Goal: Task Accomplishment & Management: Use online tool/utility

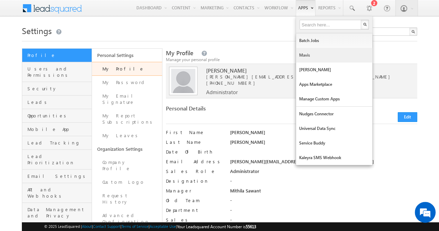
click at [304, 56] on link "Mavis" at bounding box center [334, 55] width 76 height 15
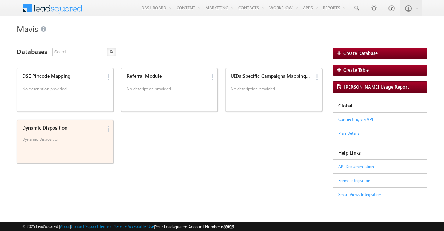
click at [69, 141] on p "Dynamic Disposition" at bounding box center [62, 141] width 80 height 10
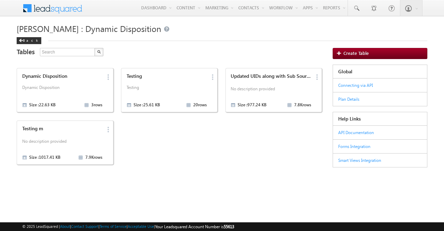
click at [69, 141] on p "No description provided" at bounding box center [62, 142] width 80 height 10
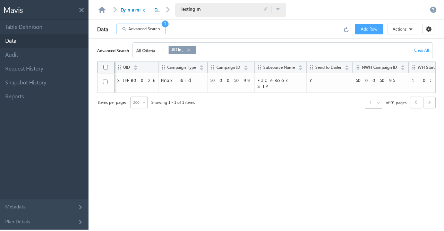
click at [190, 49] on link at bounding box center [189, 50] width 6 height 8
